Goal: Information Seeking & Learning: Learn about a topic

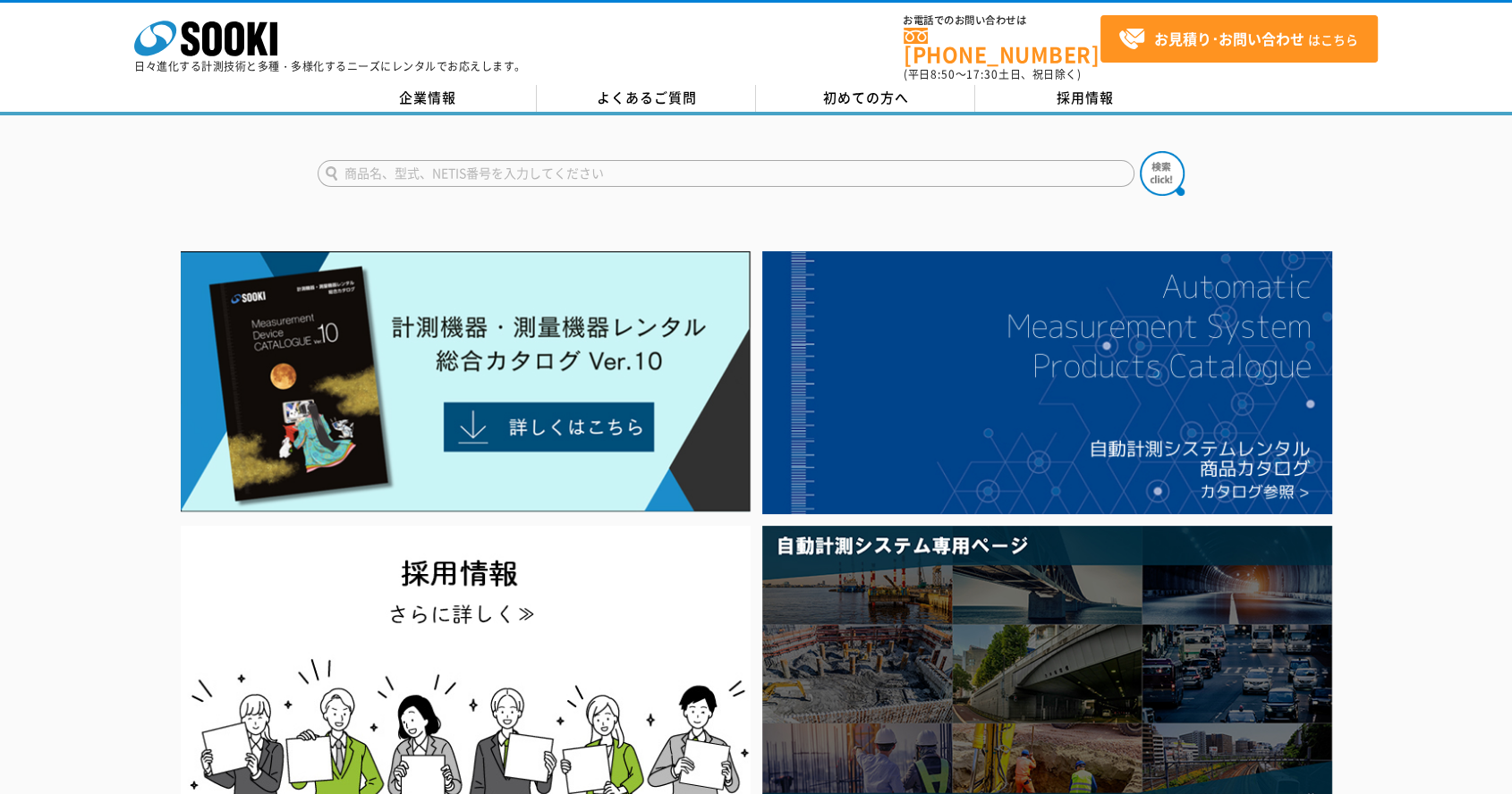
click at [629, 116] on div at bounding box center [756, 158] width 1512 height 85
click at [631, 88] on link "よくあるご質問" at bounding box center [645, 99] width 219 height 27
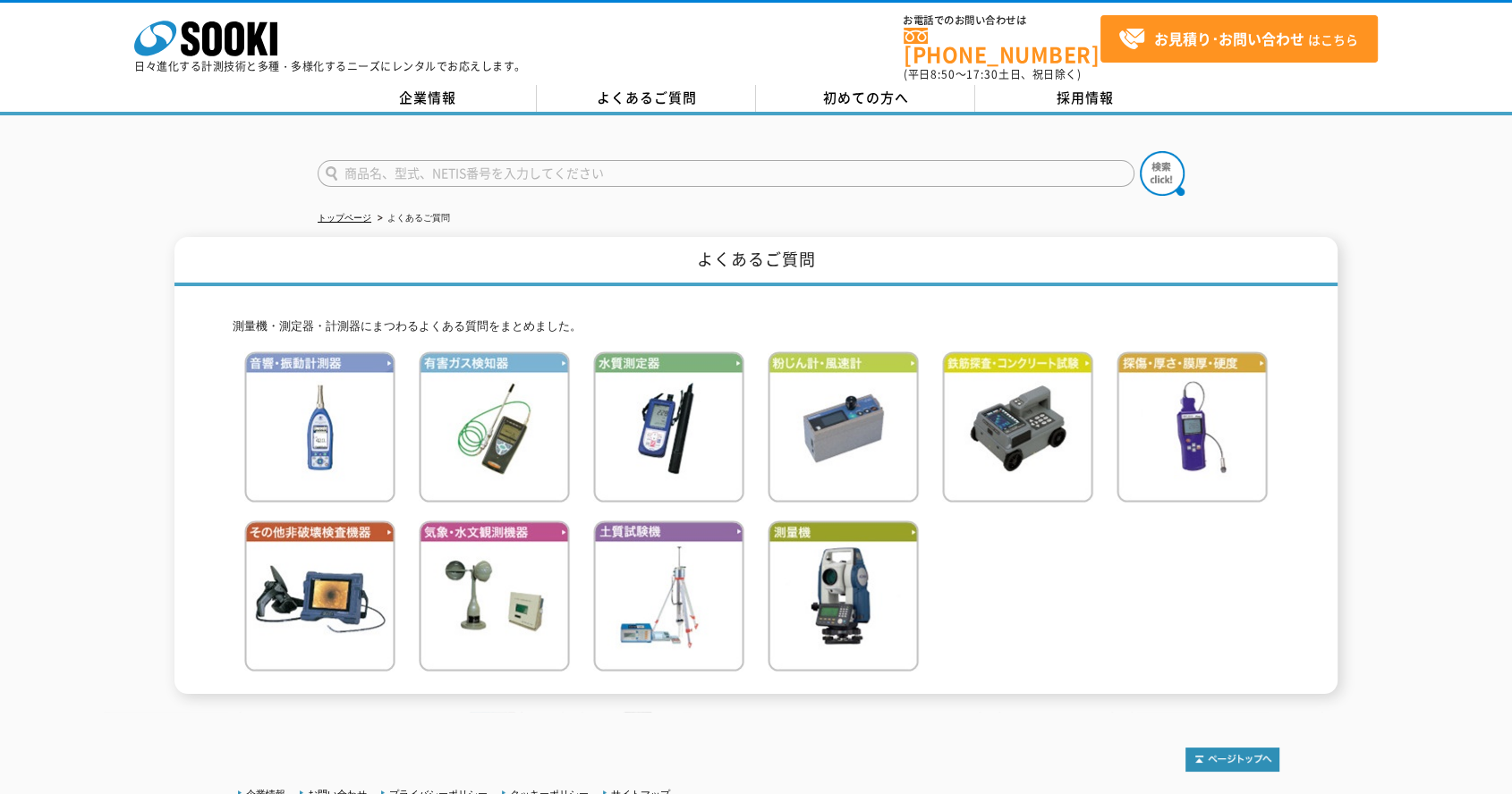
click at [422, 86] on link "企業情報" at bounding box center [427, 99] width 219 height 27
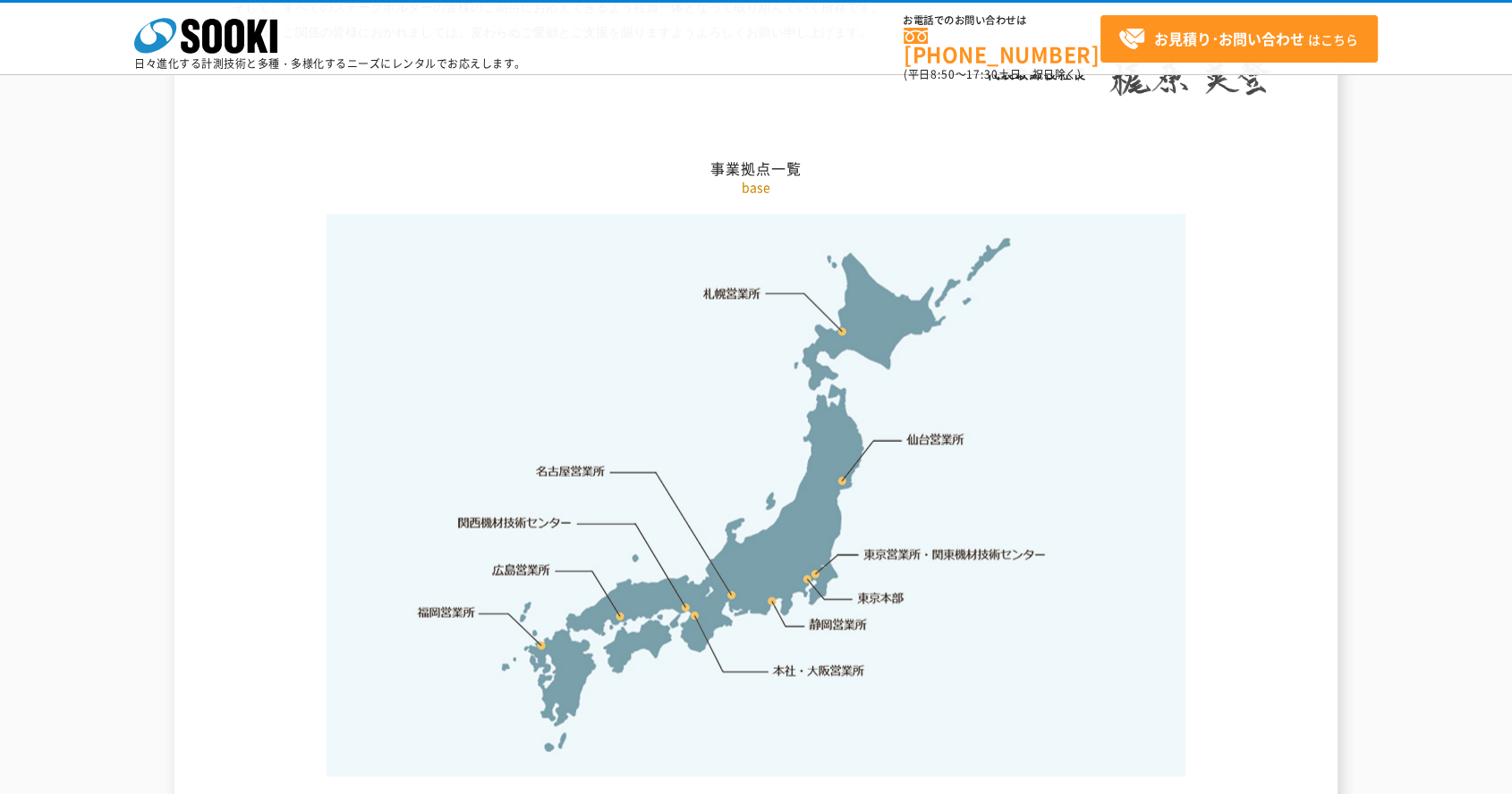
scroll to position [3873, 0]
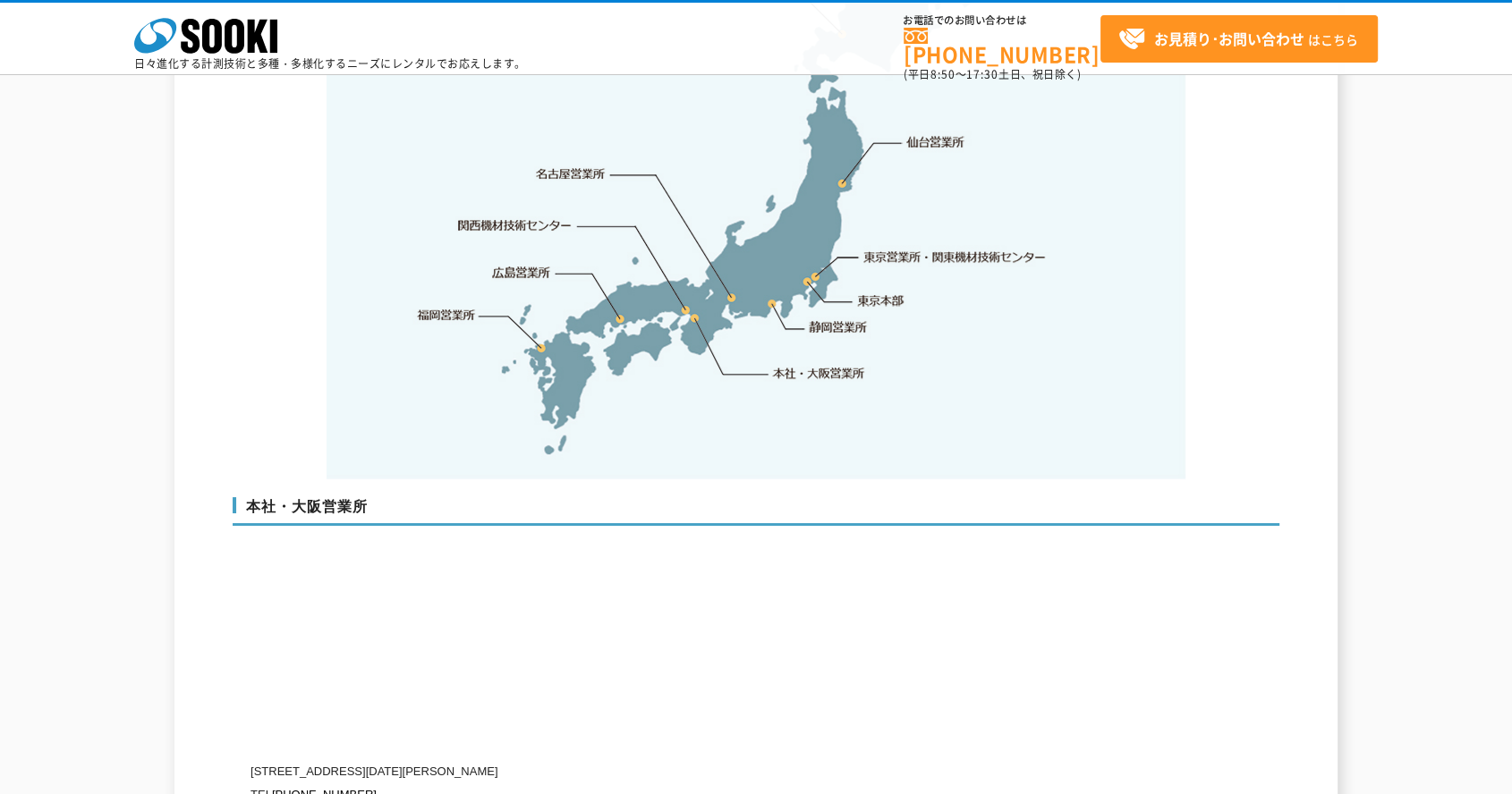
click at [696, 284] on img at bounding box center [756, 197] width 859 height 563
click at [695, 280] on img at bounding box center [756, 197] width 859 height 563
click at [785, 364] on link "本社・大阪営業所" at bounding box center [817, 373] width 94 height 18
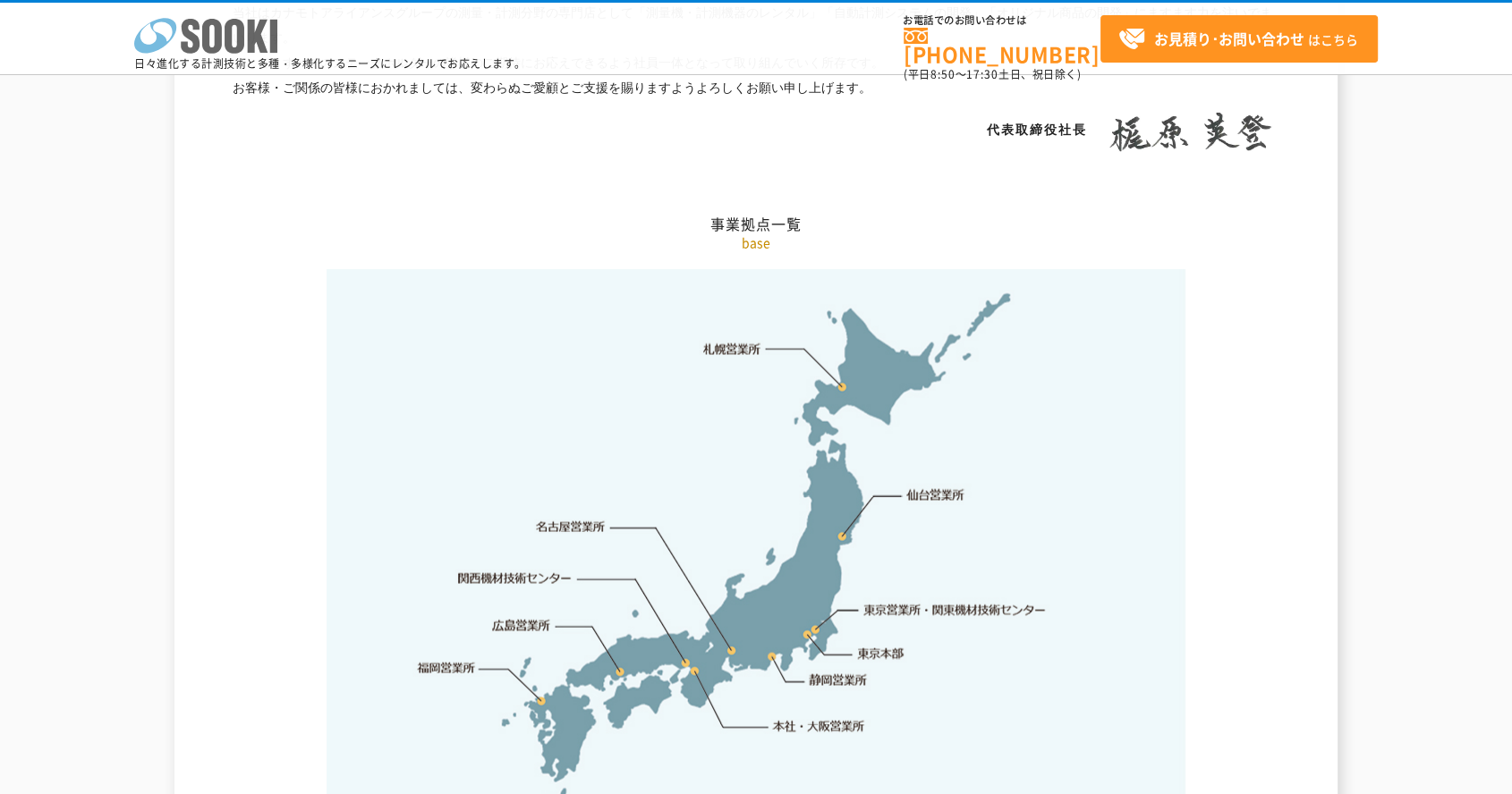
scroll to position [3222, 0]
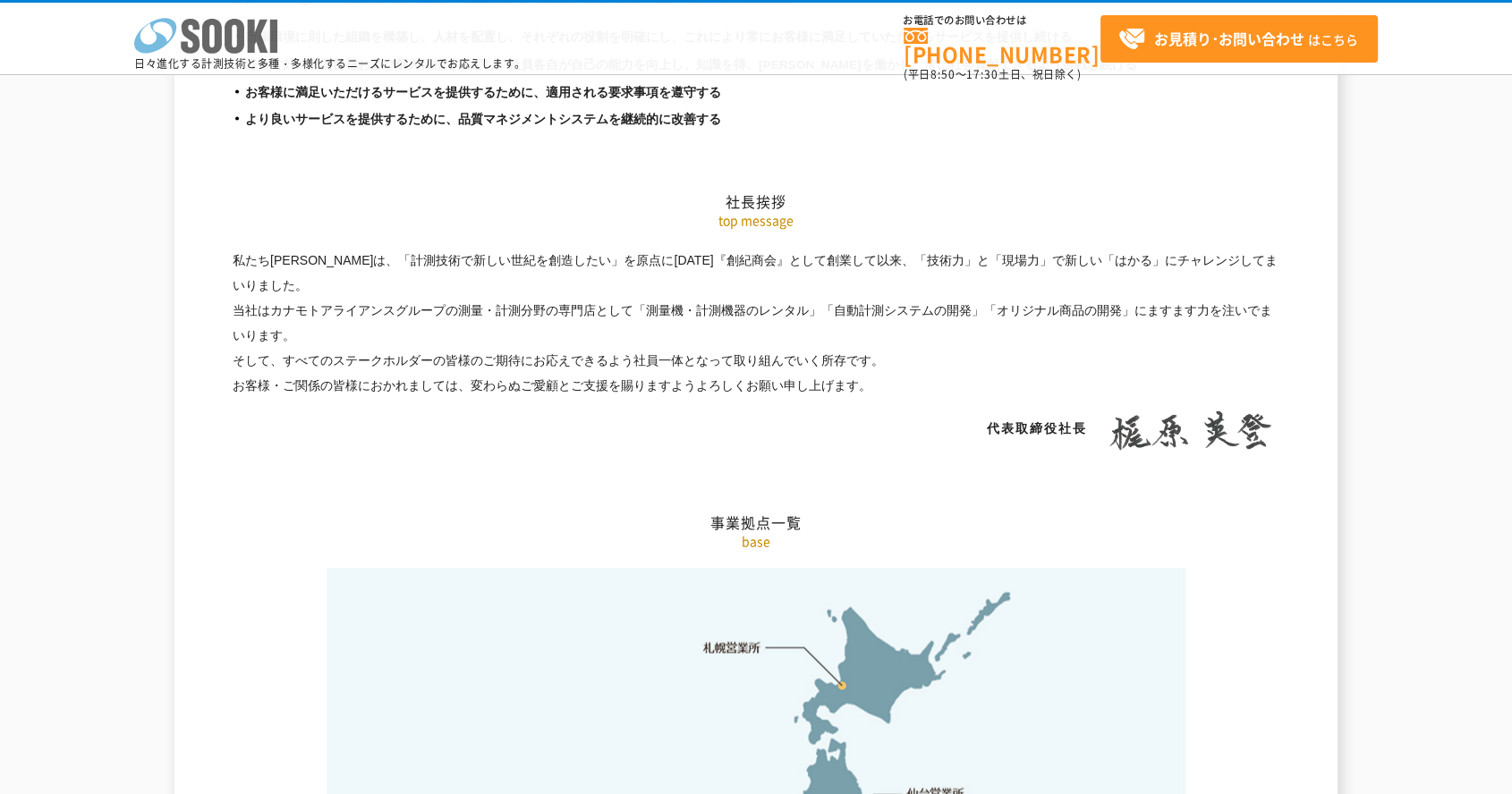
click at [182, 32] on icon at bounding box center [190, 36] width 19 height 35
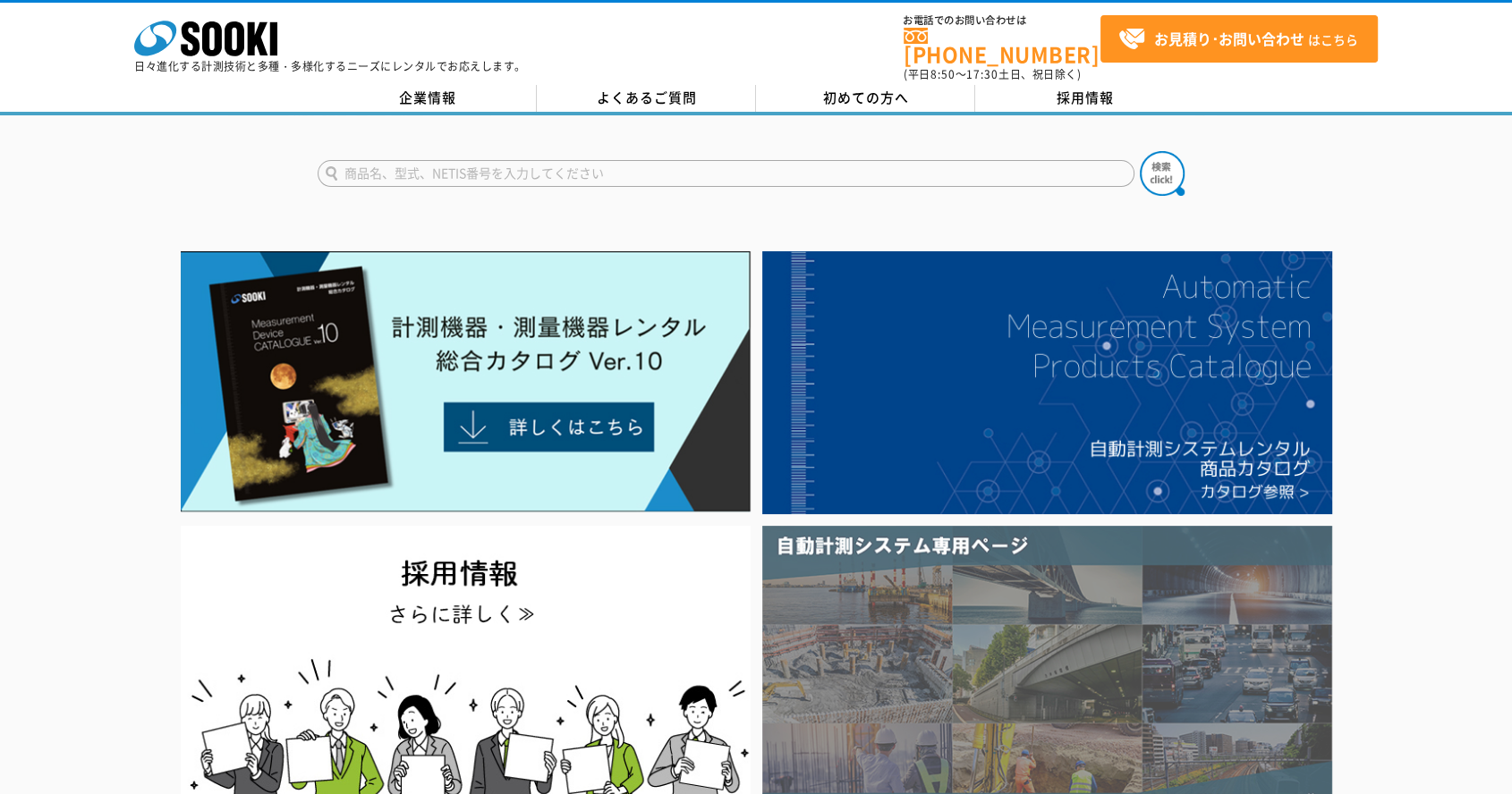
scroll to position [198, 0]
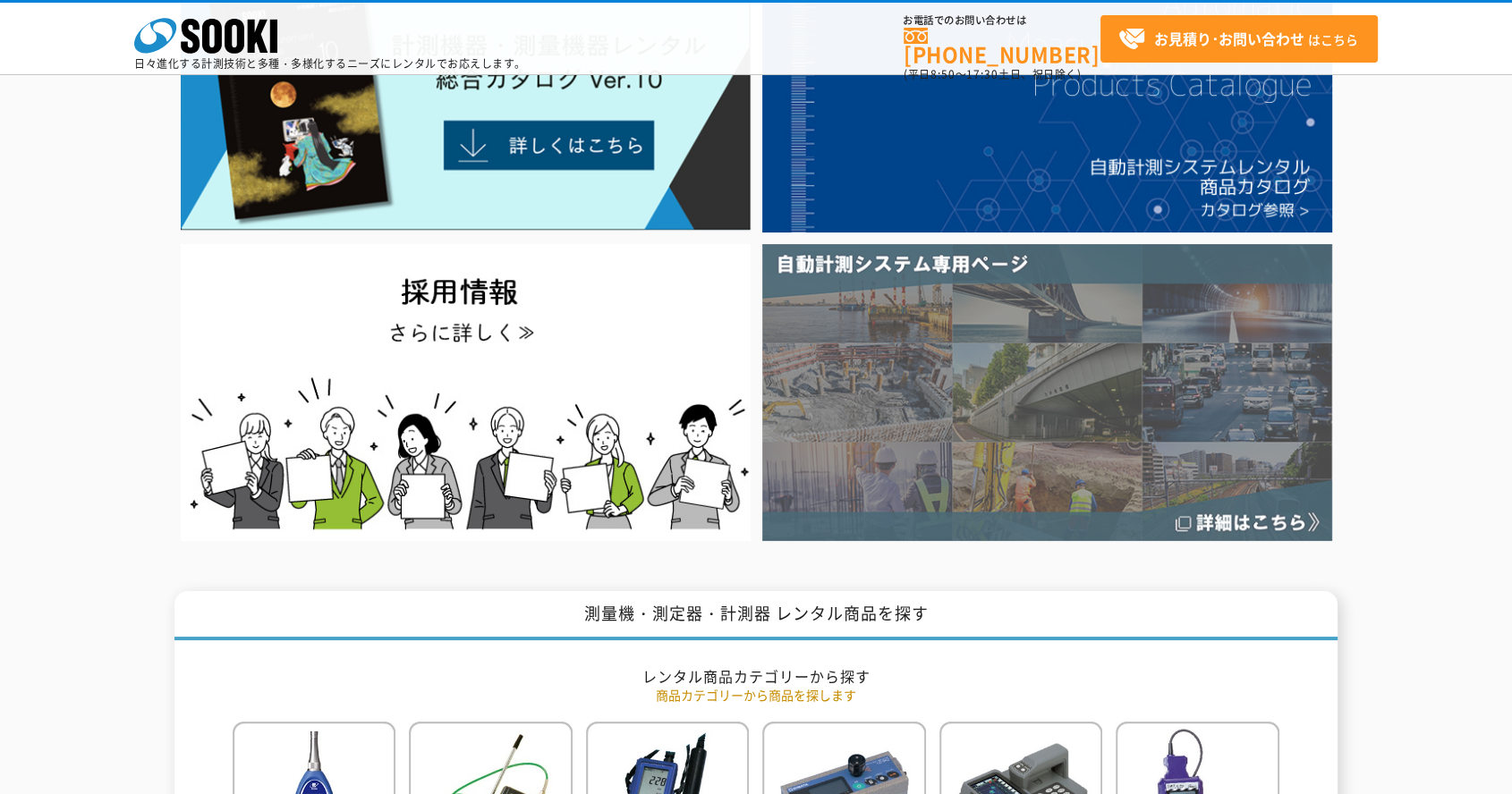
click at [1072, 429] on img at bounding box center [1047, 392] width 569 height 296
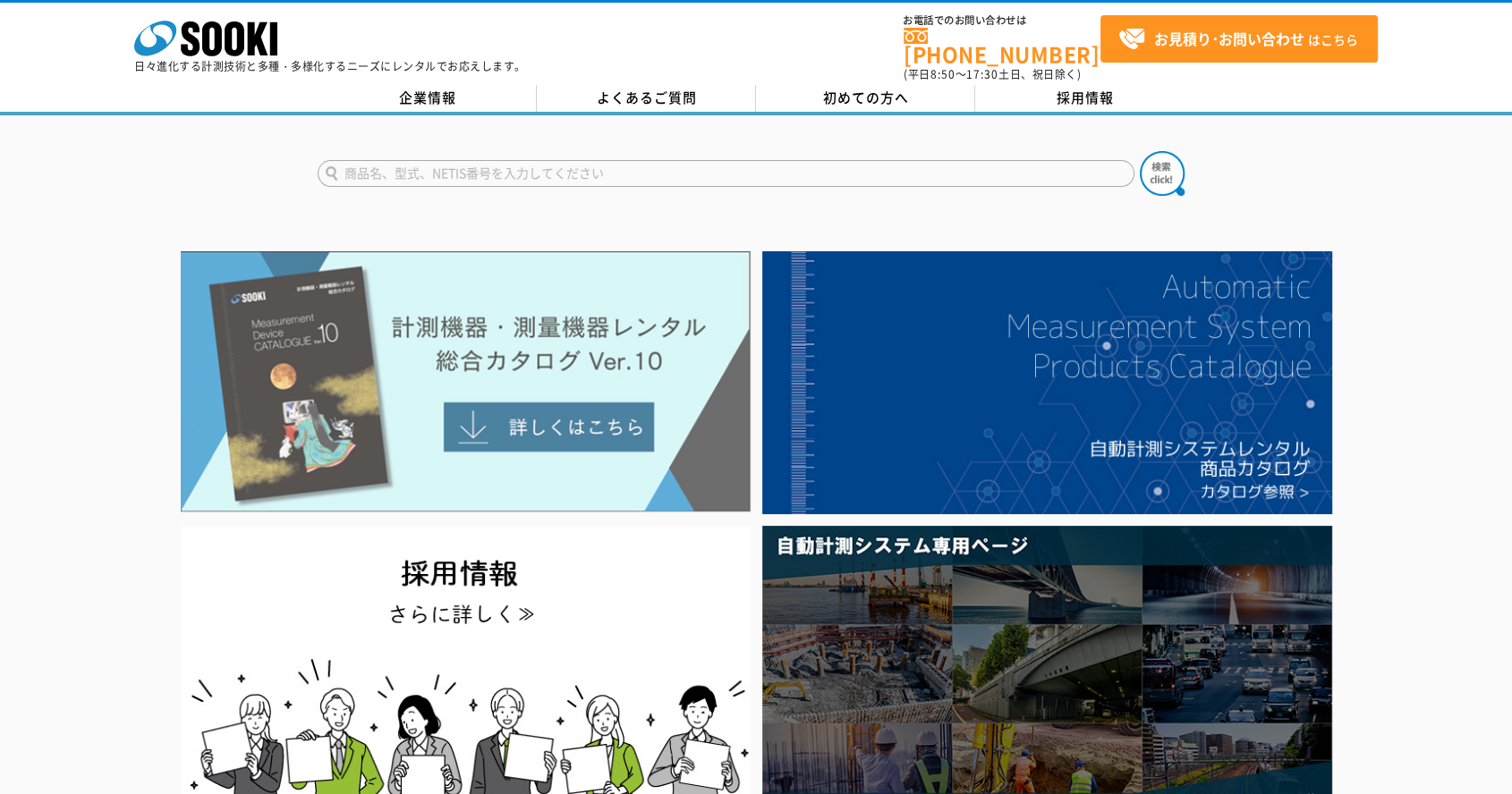
click at [383, 377] on img at bounding box center [465, 381] width 569 height 261
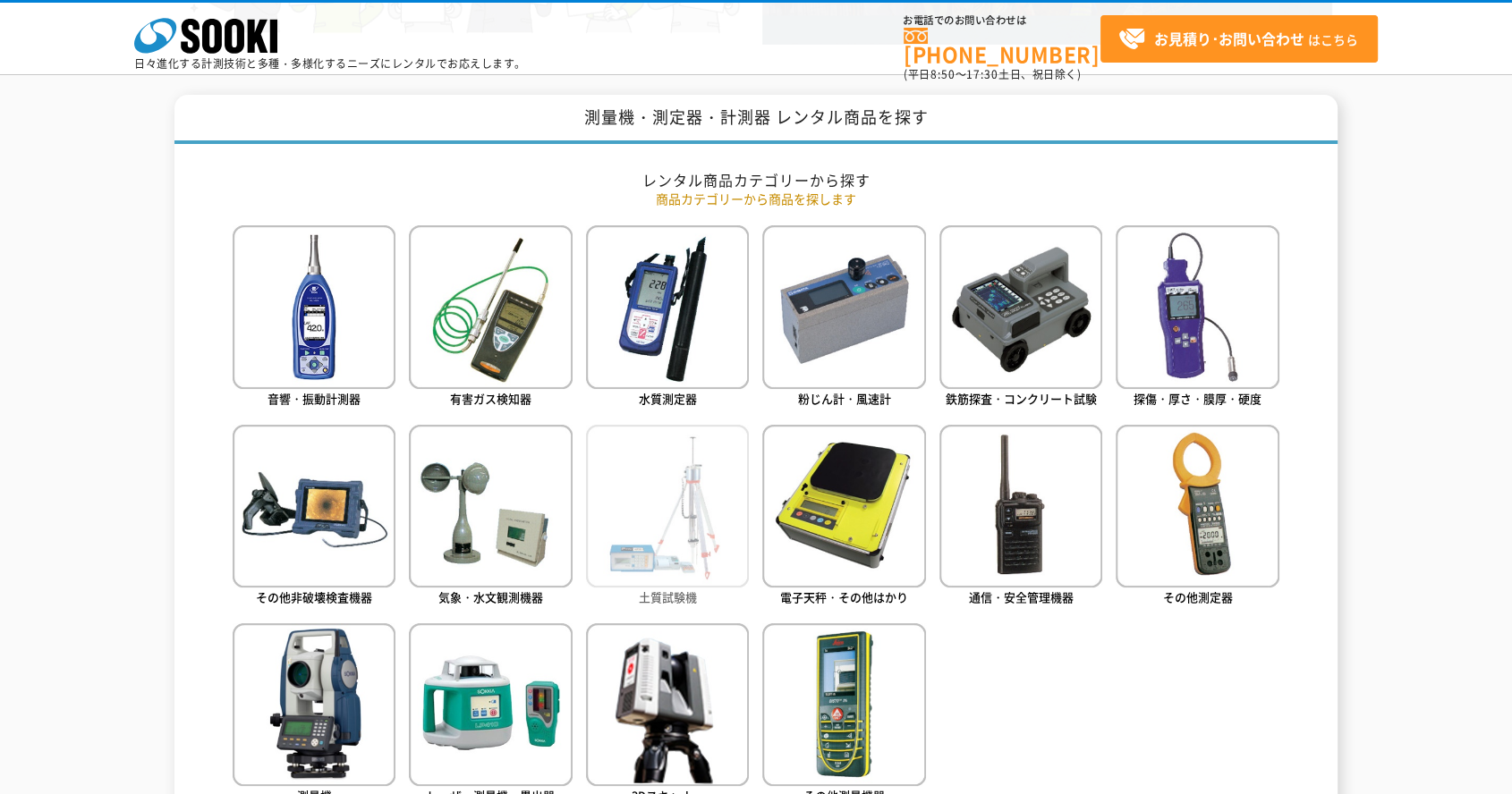
scroll to position [298, 0]
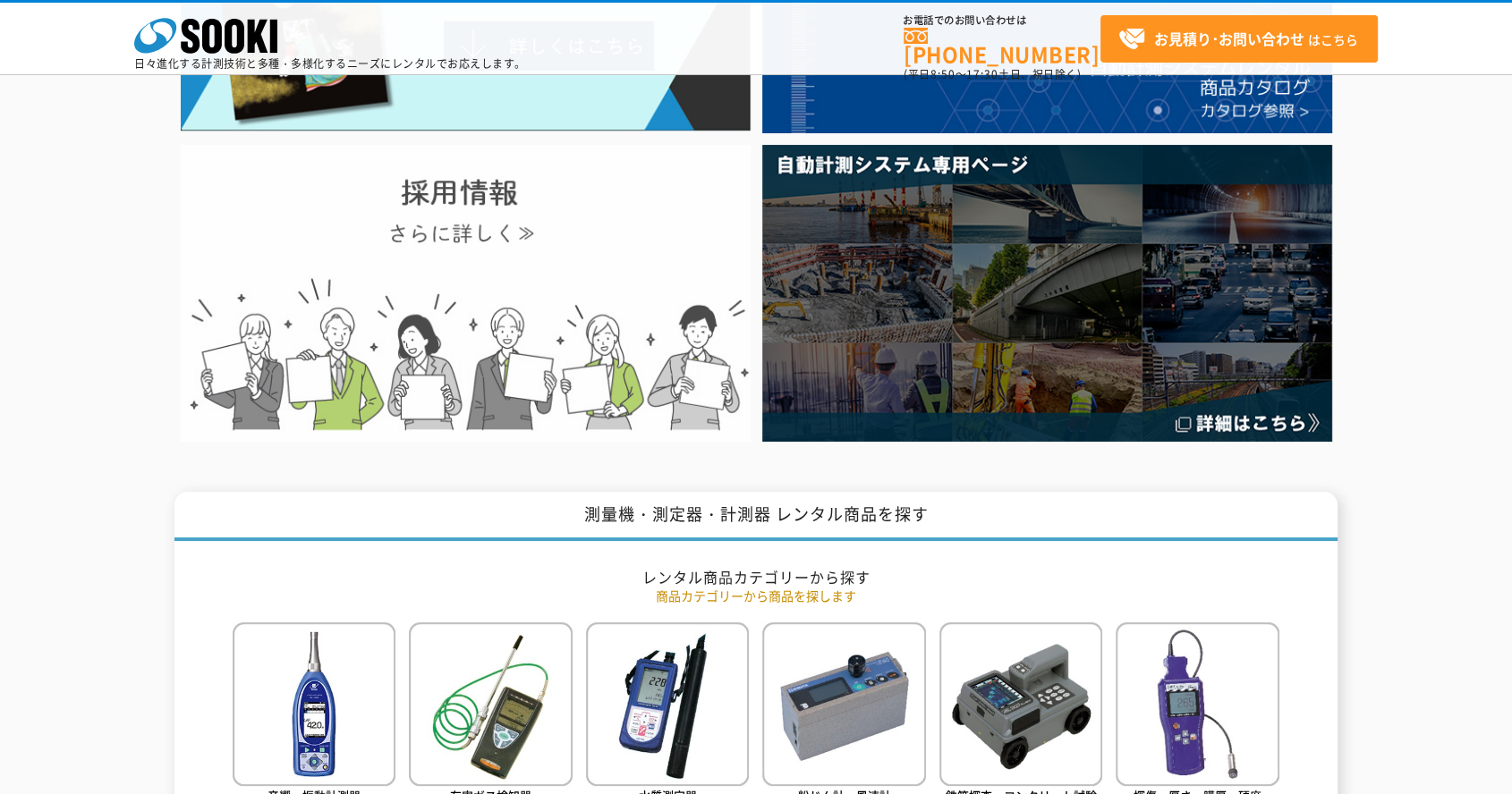
click at [595, 330] on img at bounding box center [465, 293] width 569 height 296
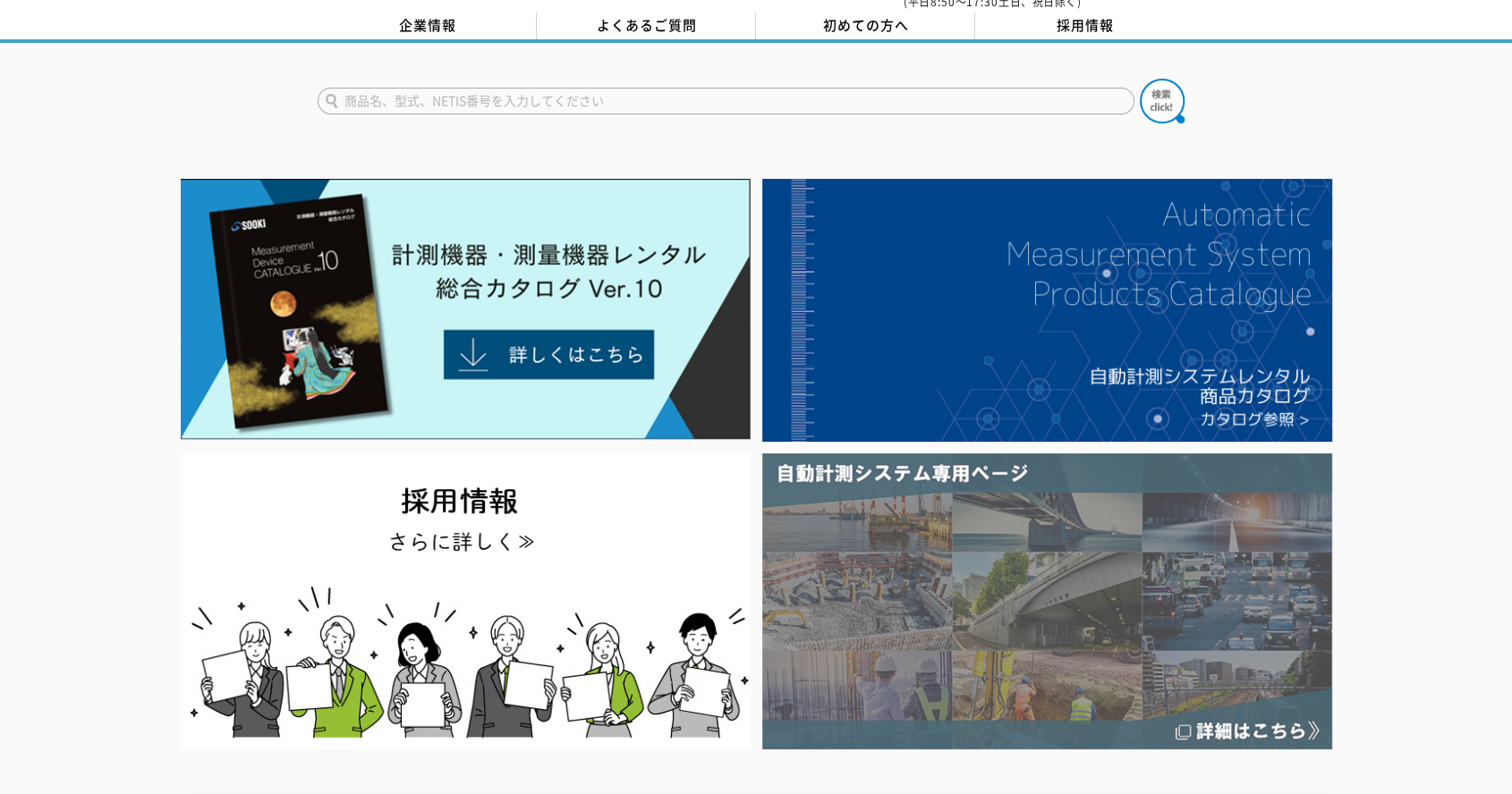
scroll to position [0, 0]
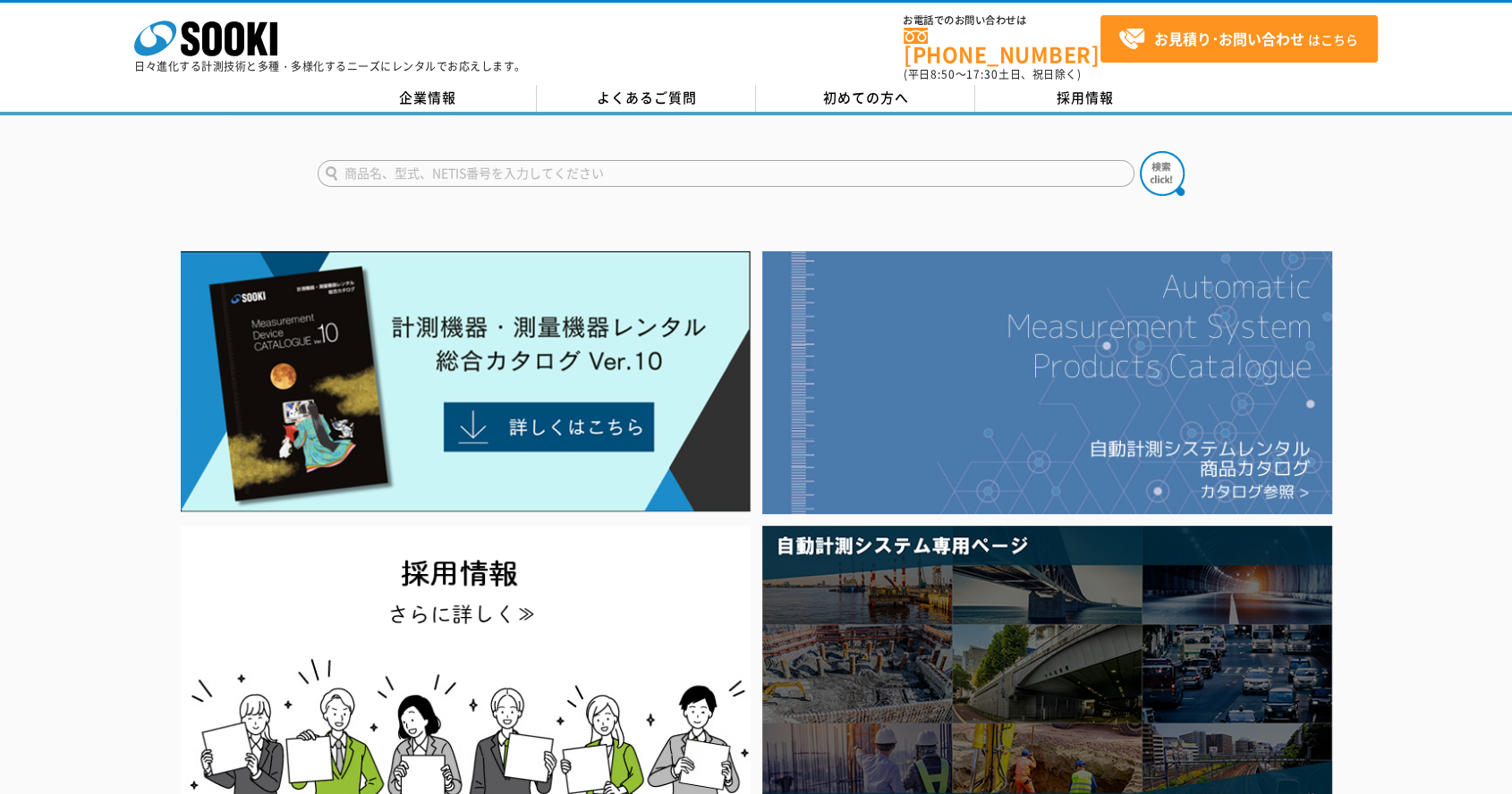
click at [1056, 394] on img at bounding box center [1047, 382] width 569 height 263
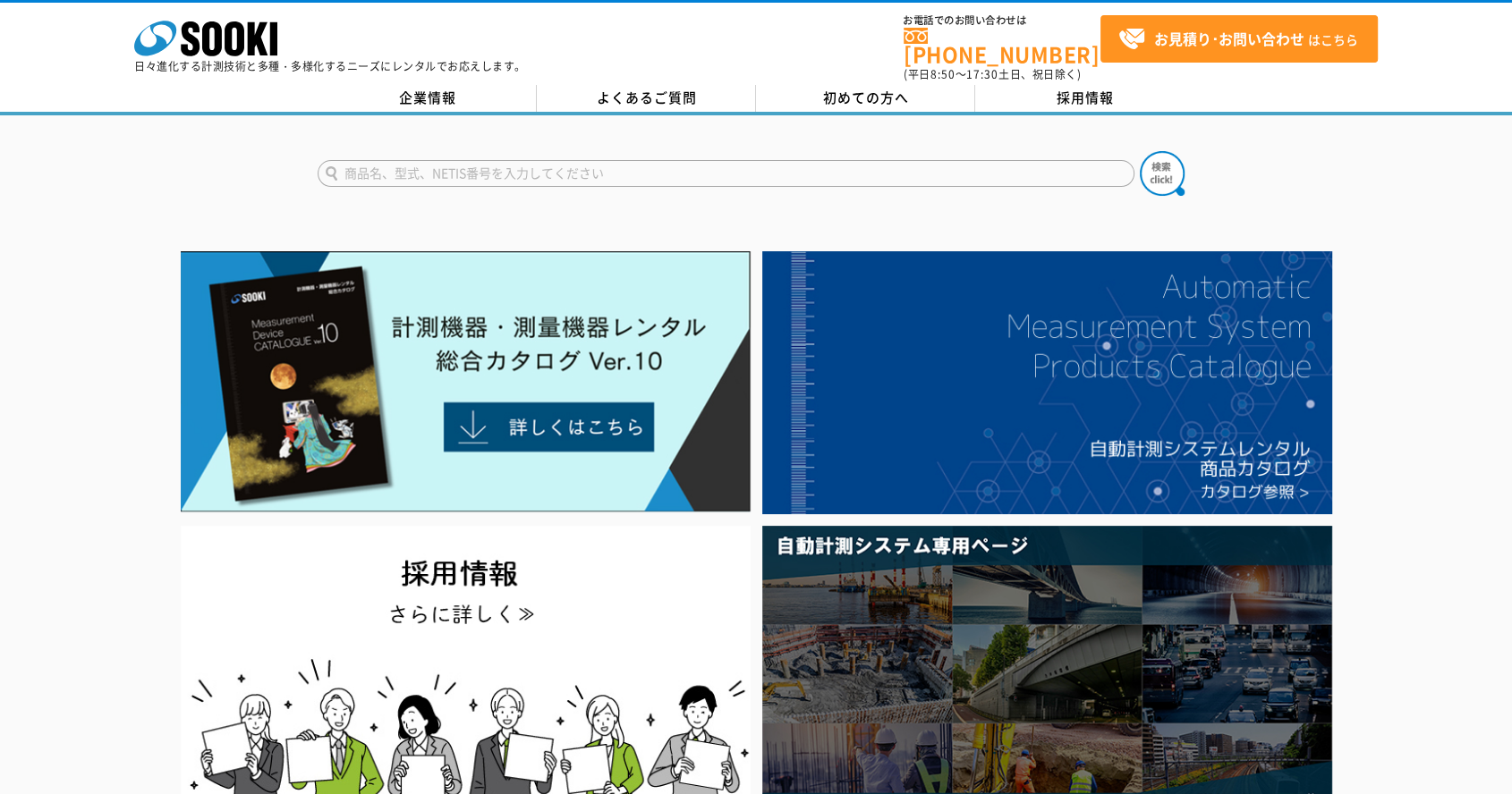
click at [1428, 455] on div at bounding box center [756, 536] width 1512 height 582
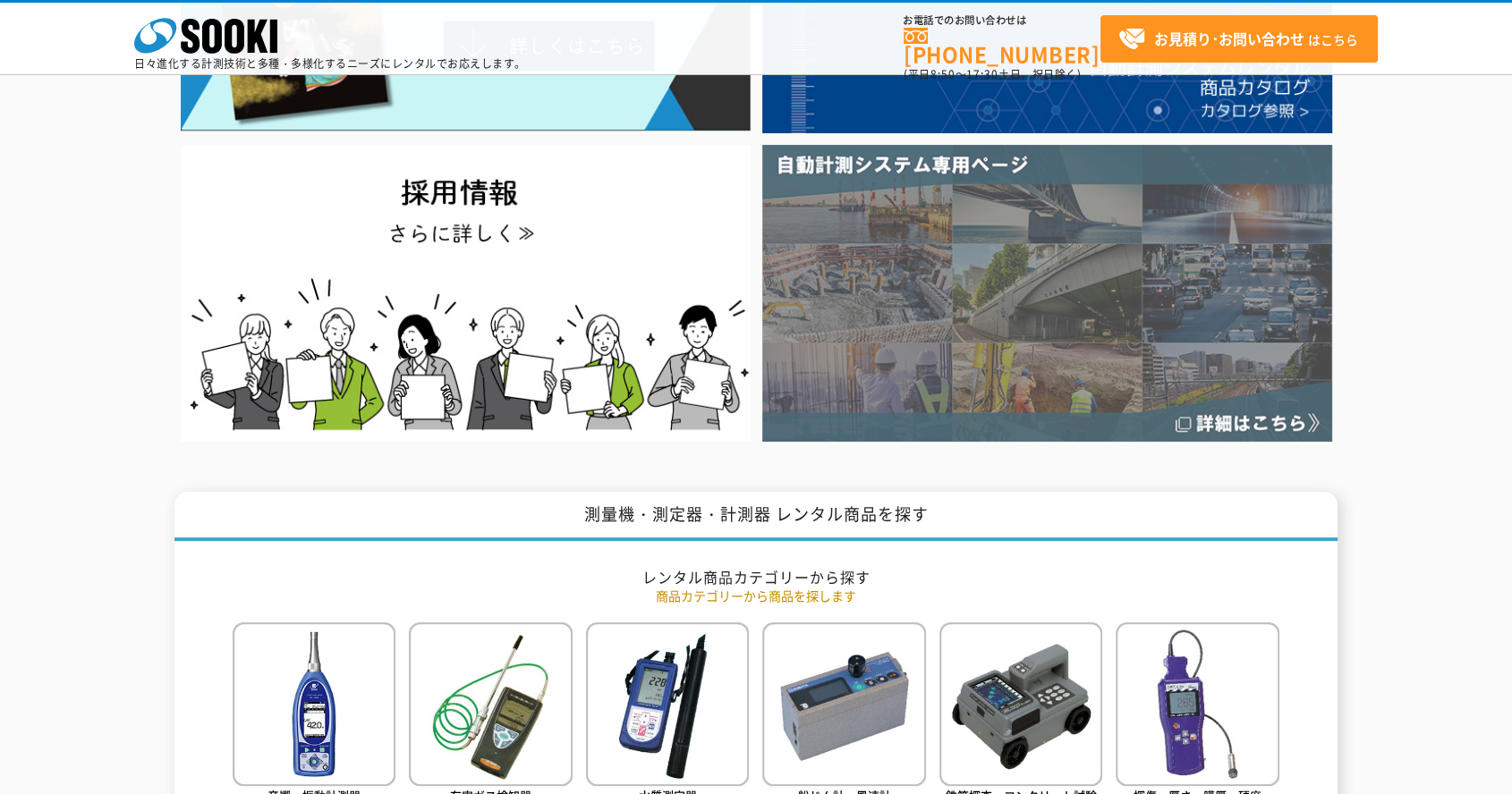
click at [1040, 398] on img at bounding box center [1047, 293] width 569 height 296
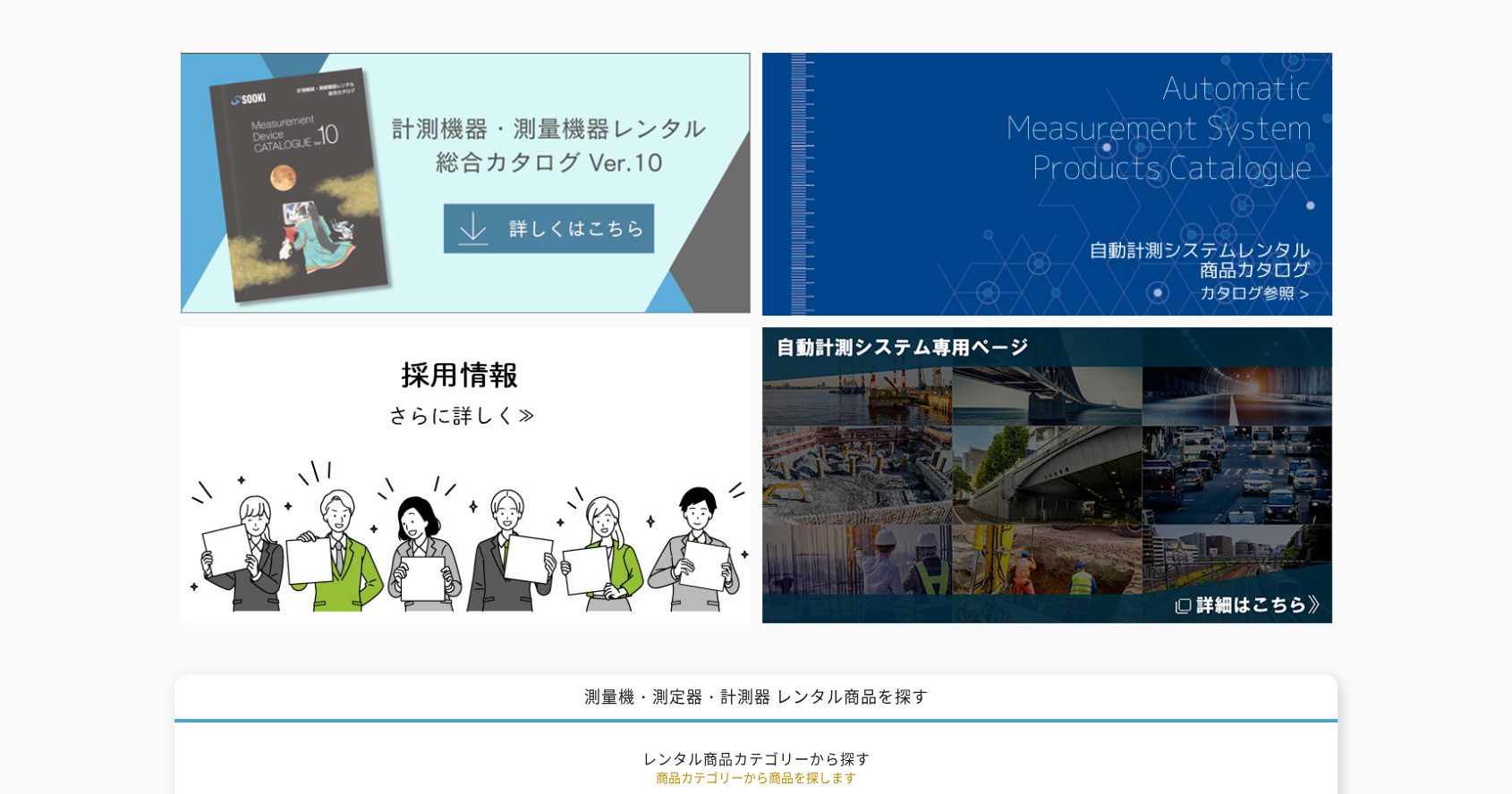
scroll to position [0, 0]
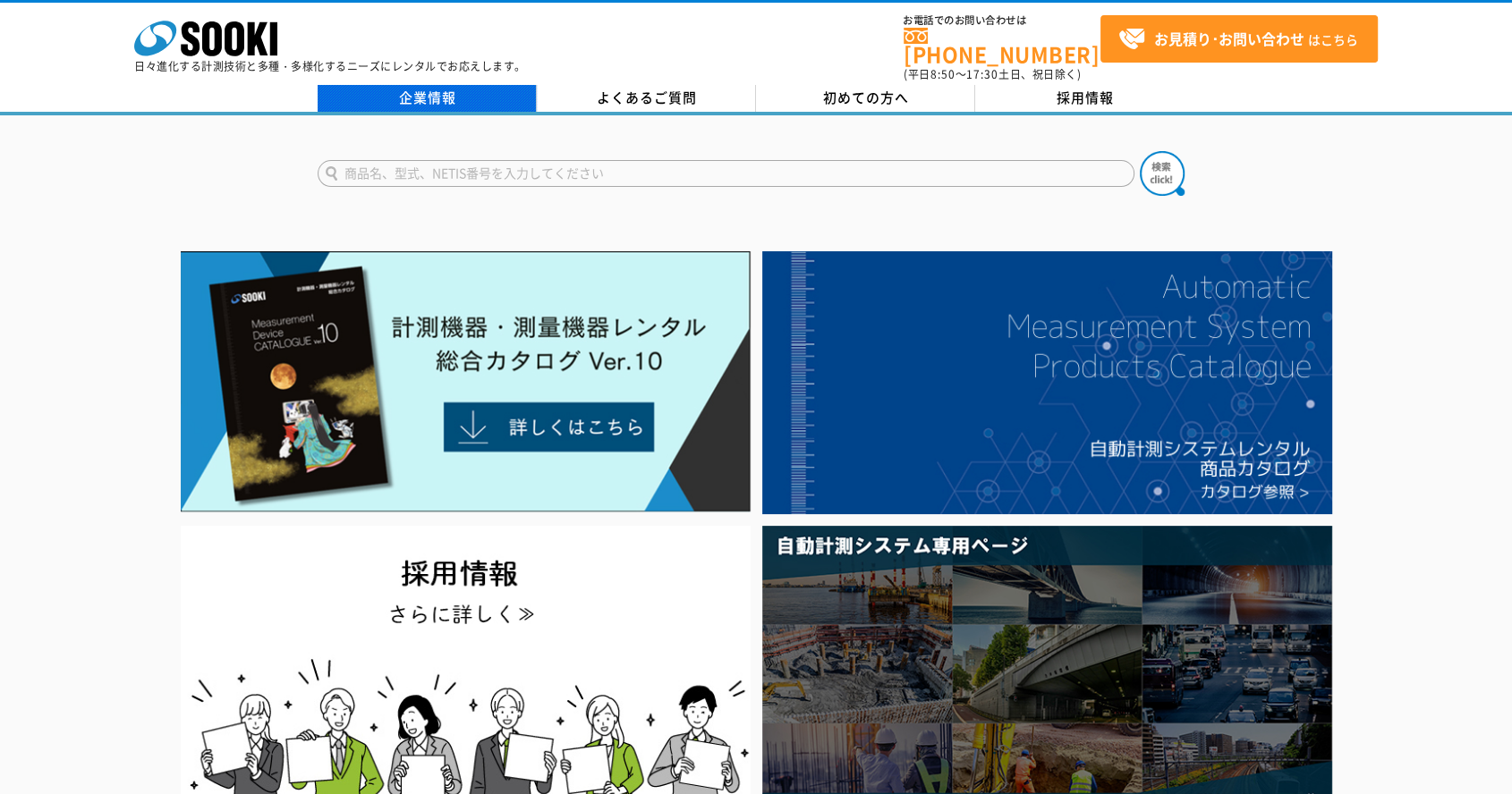
click at [445, 85] on link "企業情報" at bounding box center [427, 99] width 219 height 27
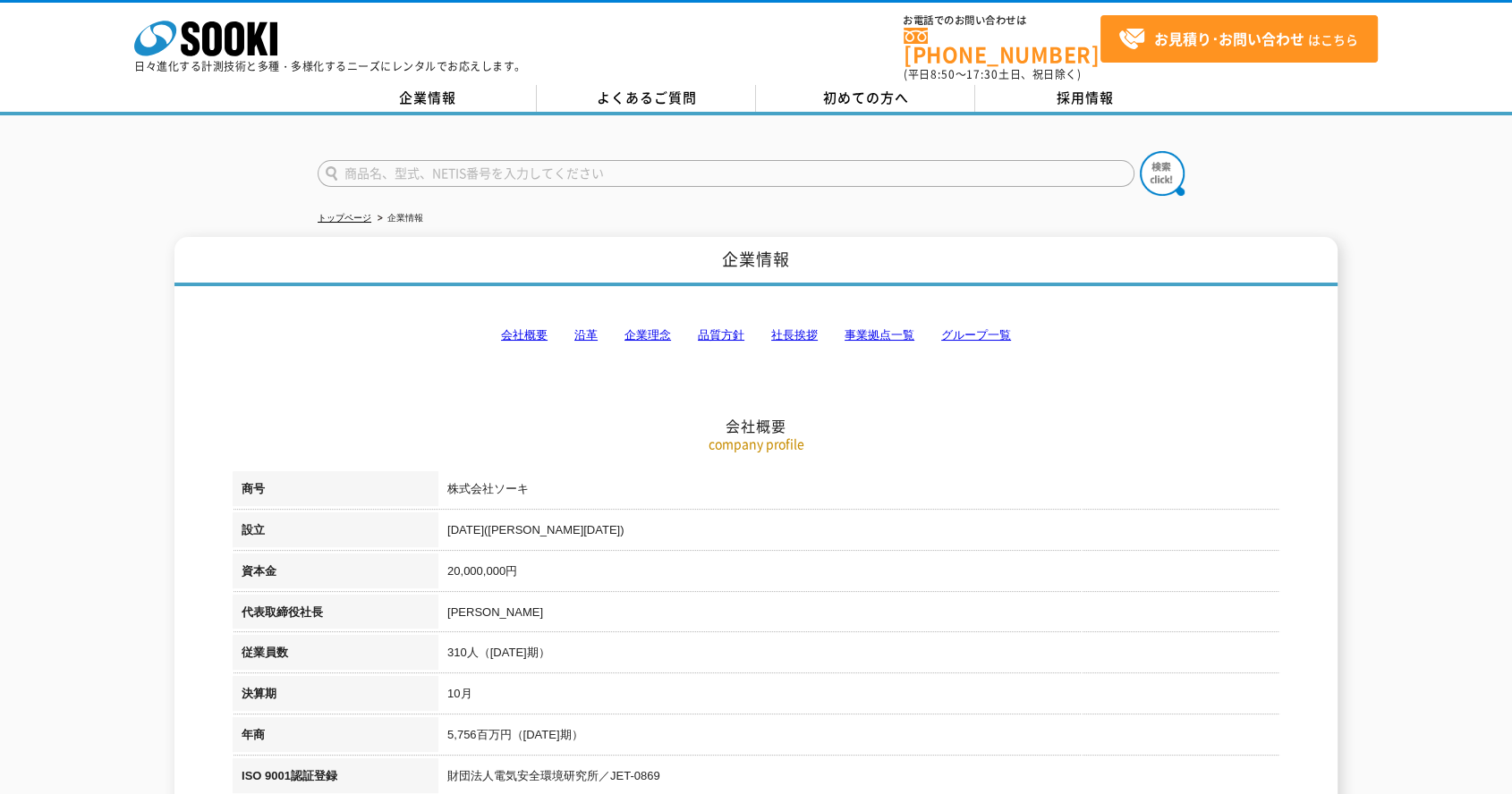
click at [597, 328] on link "沿革" at bounding box center [586, 335] width 24 height 13
click at [418, 85] on link "企業情報" at bounding box center [427, 99] width 219 height 27
click at [217, 41] on icon at bounding box center [212, 39] width 20 height 35
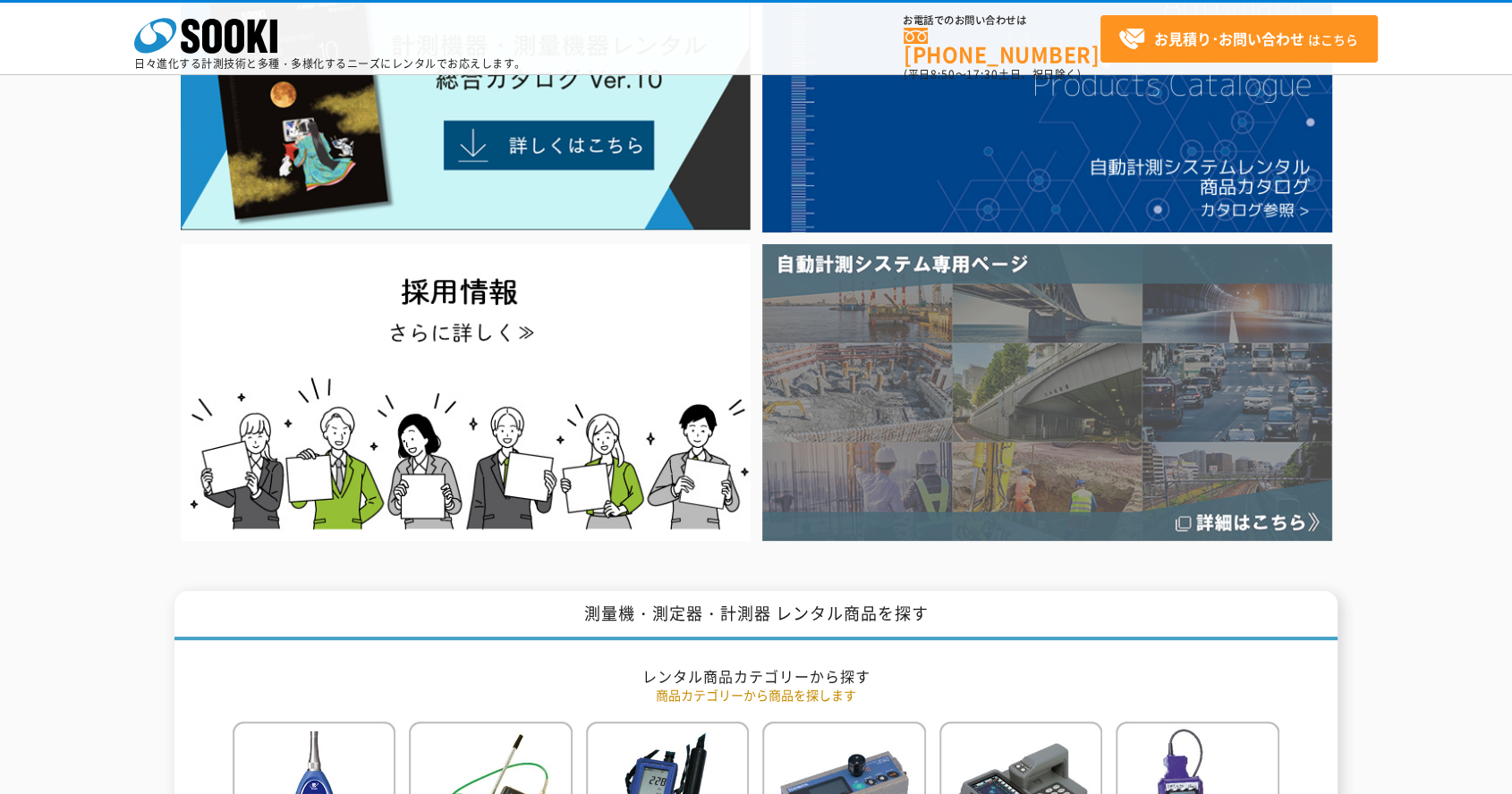
scroll to position [100, 0]
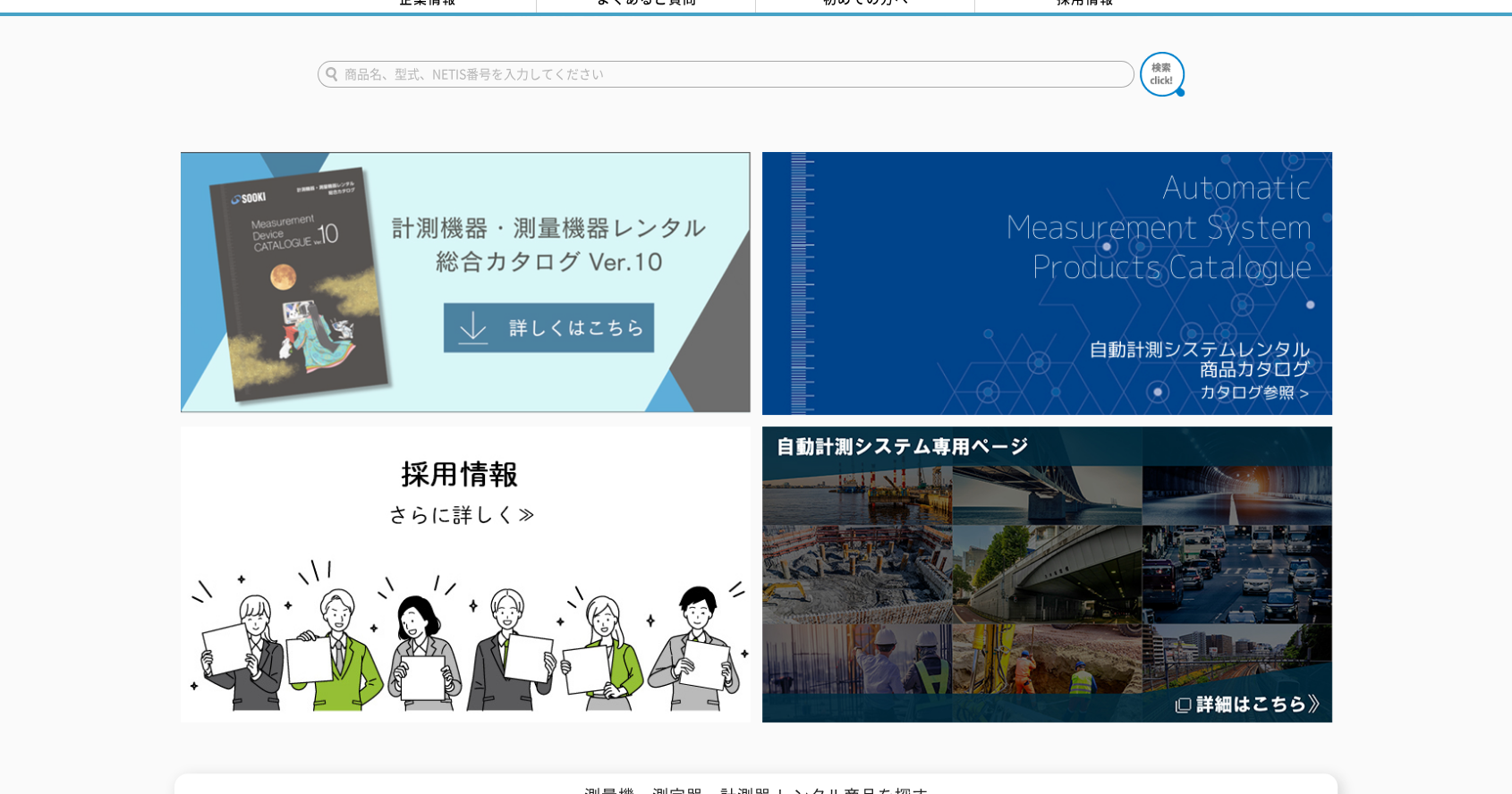
click at [580, 302] on img at bounding box center [465, 282] width 569 height 261
